Goal: Task Accomplishment & Management: Use online tool/utility

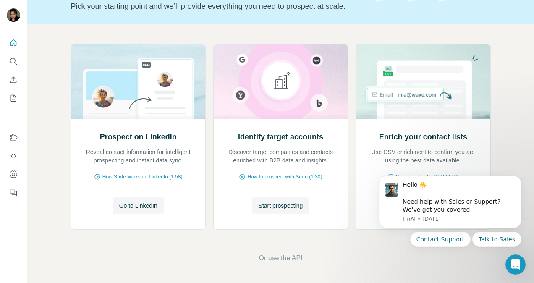
scroll to position [60, 0]
click at [279, 207] on span "Start prospecting" at bounding box center [280, 205] width 44 height 8
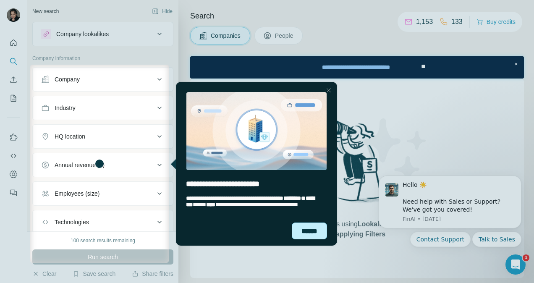
click at [303, 227] on div "******" at bounding box center [309, 230] width 35 height 17
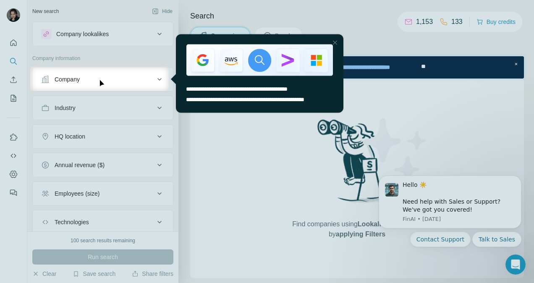
click at [259, 186] on div at bounding box center [267, 187] width 534 height 192
click at [338, 42] on div "Close Step" at bounding box center [334, 42] width 10 height 10
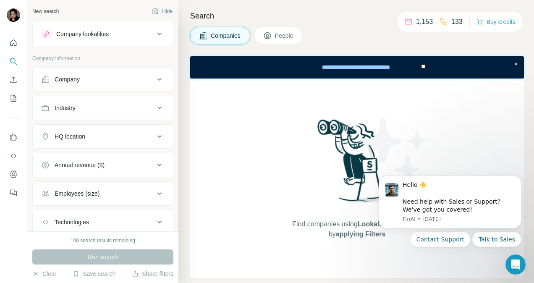
click at [208, 52] on div "Search Companies People Find companies using Lookalikes search or by applying F…" at bounding box center [355, 141] width 355 height 283
click at [86, 36] on div "Company lookalikes" at bounding box center [82, 34] width 52 height 8
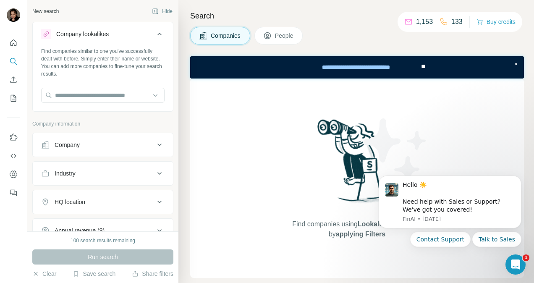
click at [86, 36] on div "Company lookalikes" at bounding box center [82, 34] width 52 height 8
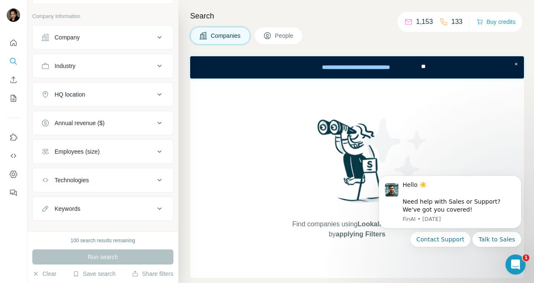
scroll to position [52, 0]
